Goal: Go to known website: Access a specific website the user already knows

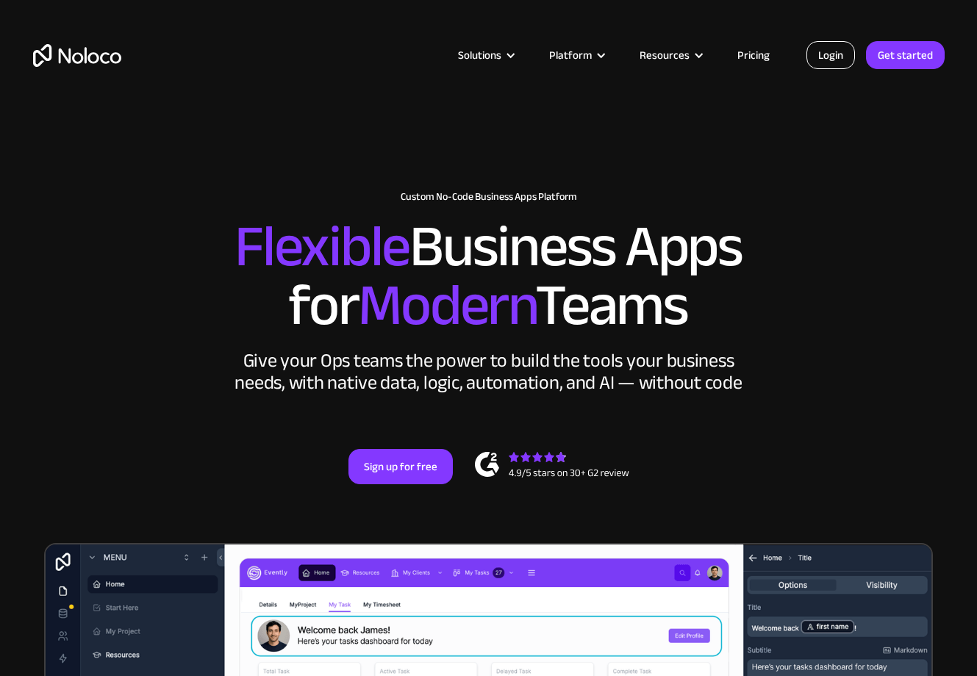
drag, startPoint x: 0, startPoint y: 0, endPoint x: 833, endPoint y: 62, distance: 834.9
click at [833, 62] on link "Login" at bounding box center [830, 55] width 49 height 28
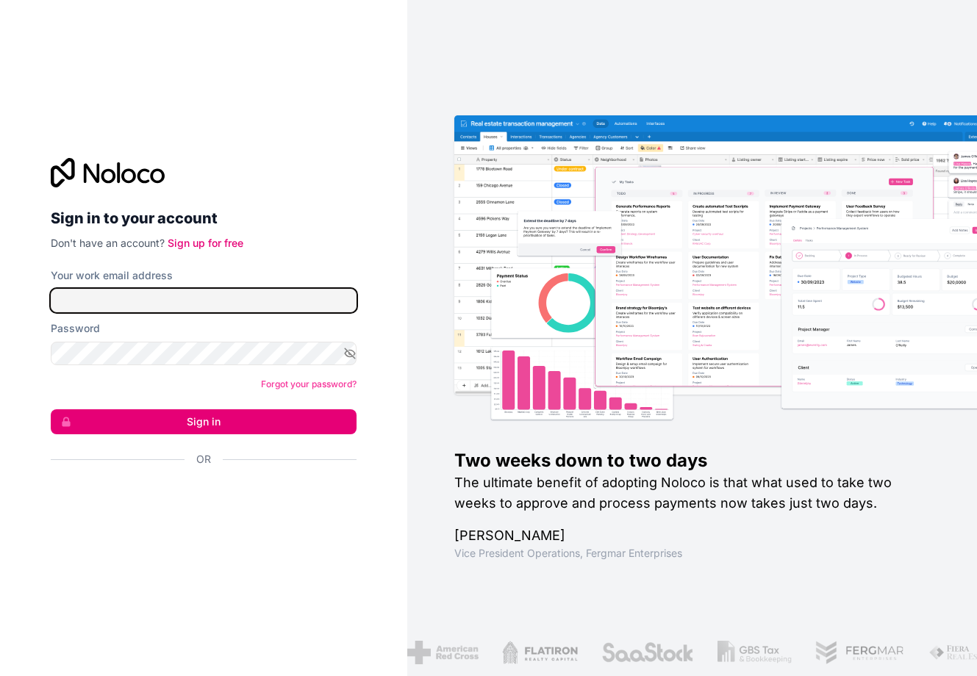
type input "[PERSON_NAME][EMAIL_ADDRESS][DOMAIN_NAME]"
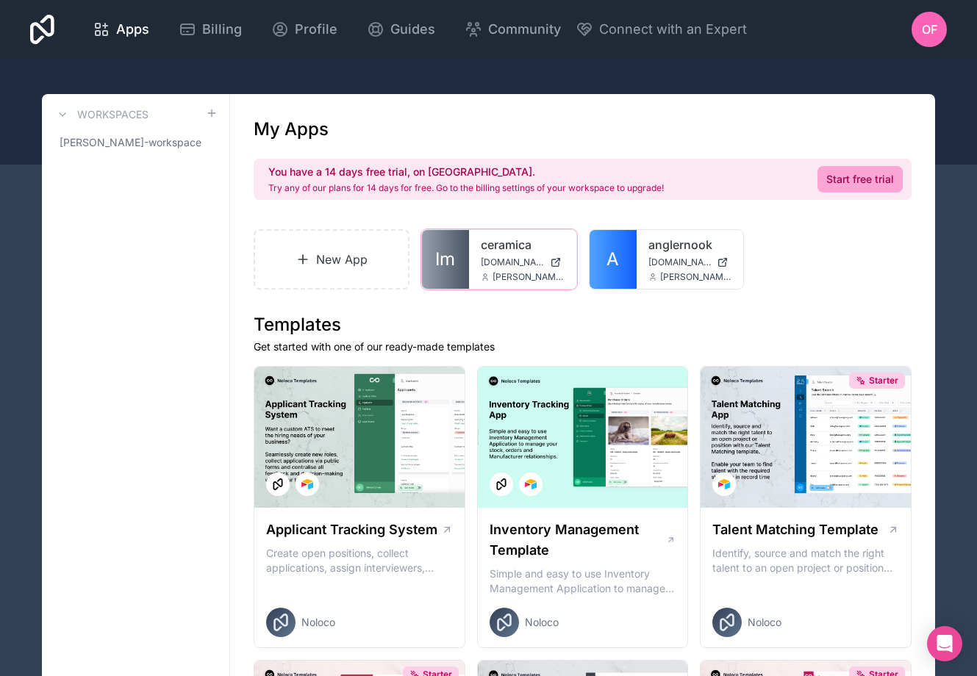
click at [511, 260] on span "[DOMAIN_NAME]" at bounding box center [512, 262] width 63 height 12
